Goal: Task Accomplishment & Management: Manage account settings

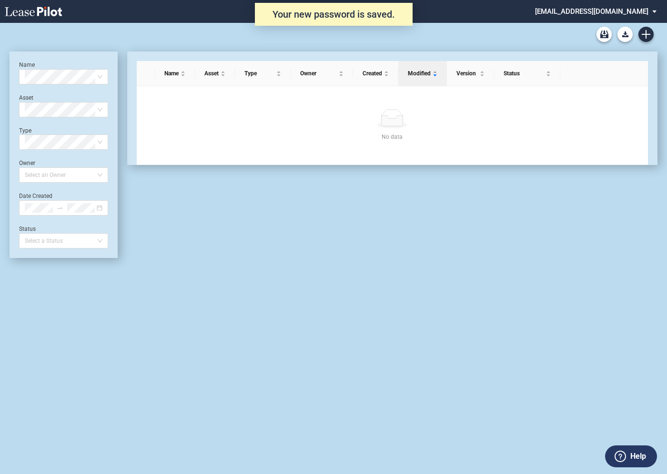
click at [106, 195] on div "Date Created" at bounding box center [63, 203] width 89 height 23
click at [101, 206] on icon "close-circle" at bounding box center [100, 208] width 6 height 6
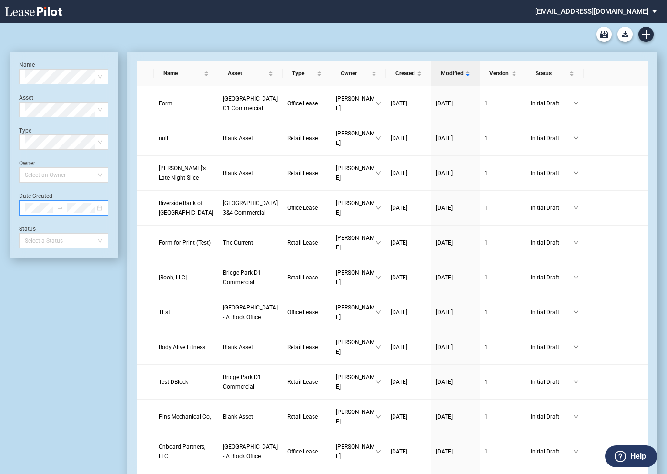
click at [106, 209] on div at bounding box center [63, 207] width 89 height 15
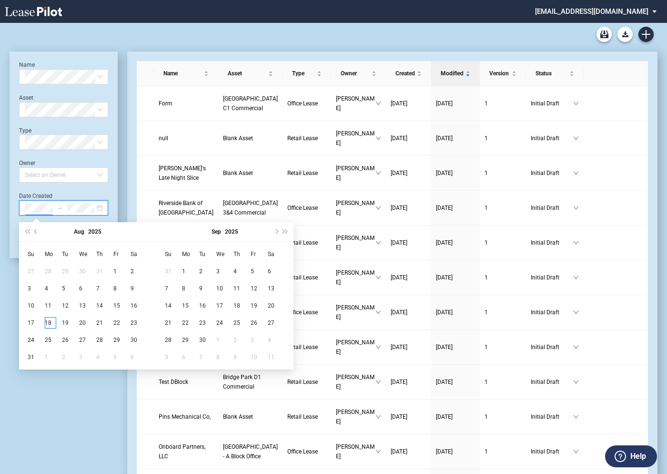
click at [100, 209] on div at bounding box center [63, 207] width 89 height 15
click at [114, 269] on div "1" at bounding box center [118, 271] width 11 height 11
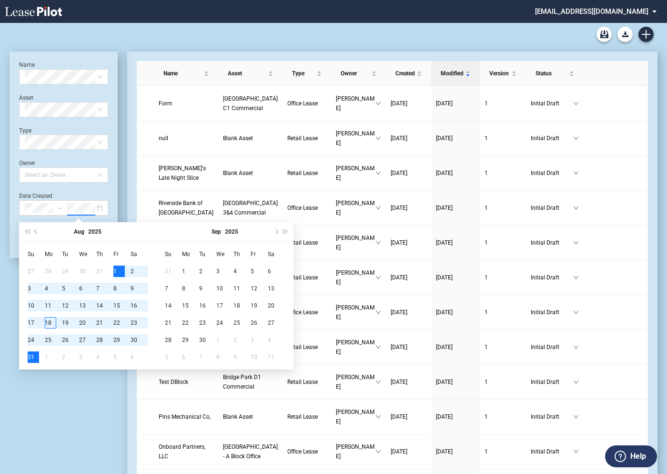
click at [30, 357] on div "31" at bounding box center [33, 356] width 11 height 11
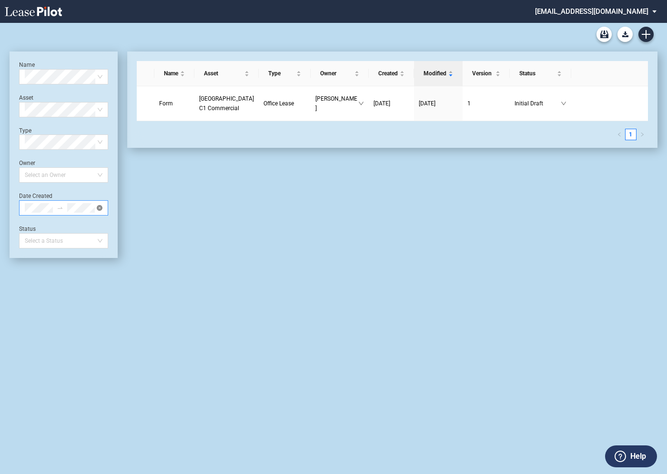
click at [99, 207] on icon "close-circle" at bounding box center [100, 208] width 6 height 6
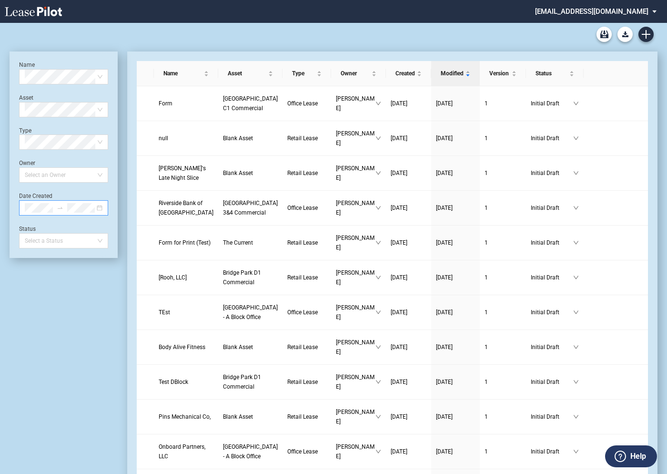
click at [572, 15] on md-select "[EMAIL_ADDRESS][DOMAIN_NAME] Change Password 2-Factor Authentication Admin Area…" at bounding box center [599, 10] width 131 height 21
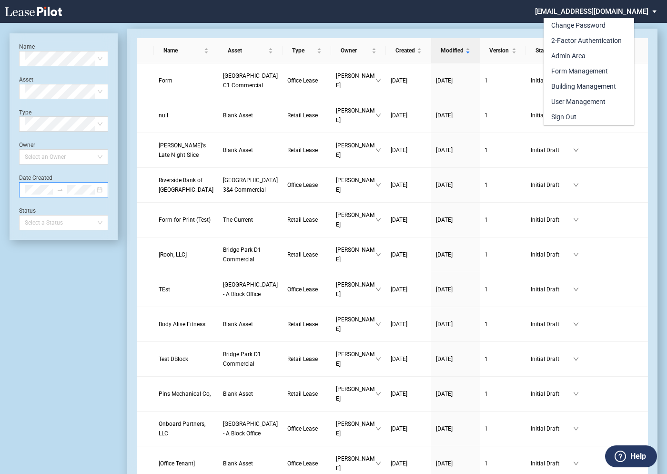
click at [570, 12] on div "Change Password 2-Factor Authentication Admin Area Form Management Building Man…" at bounding box center [609, 64] width 130 height 121
click at [562, 112] on md-option "Sign Out" at bounding box center [589, 117] width 91 height 15
